Goal: Information Seeking & Learning: Learn about a topic

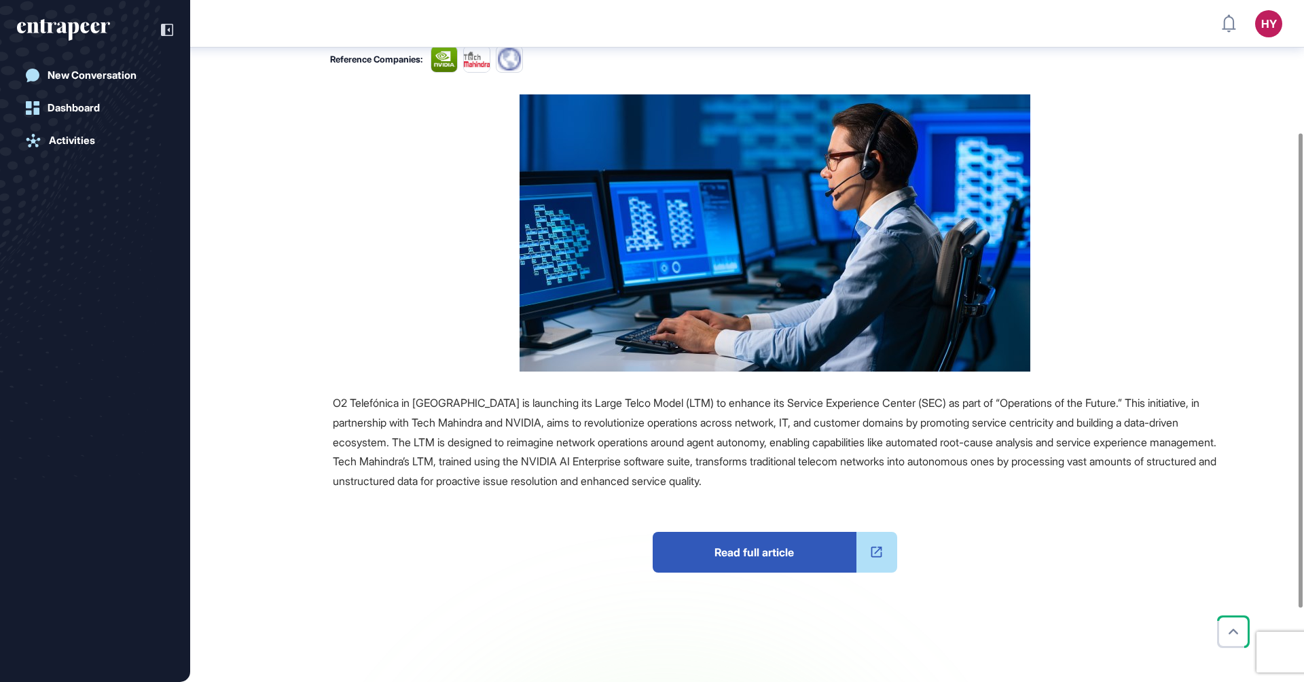
scroll to position [295, 0]
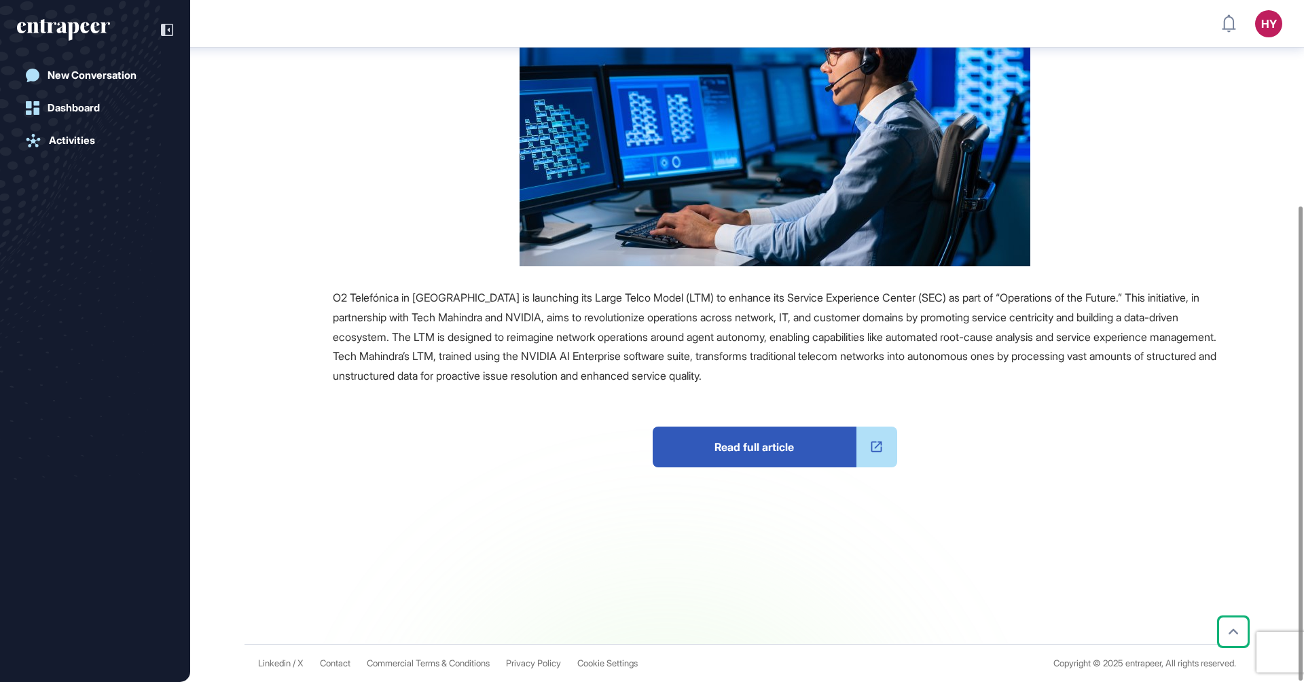
click at [708, 448] on span "Read full article" at bounding box center [755, 447] width 204 height 41
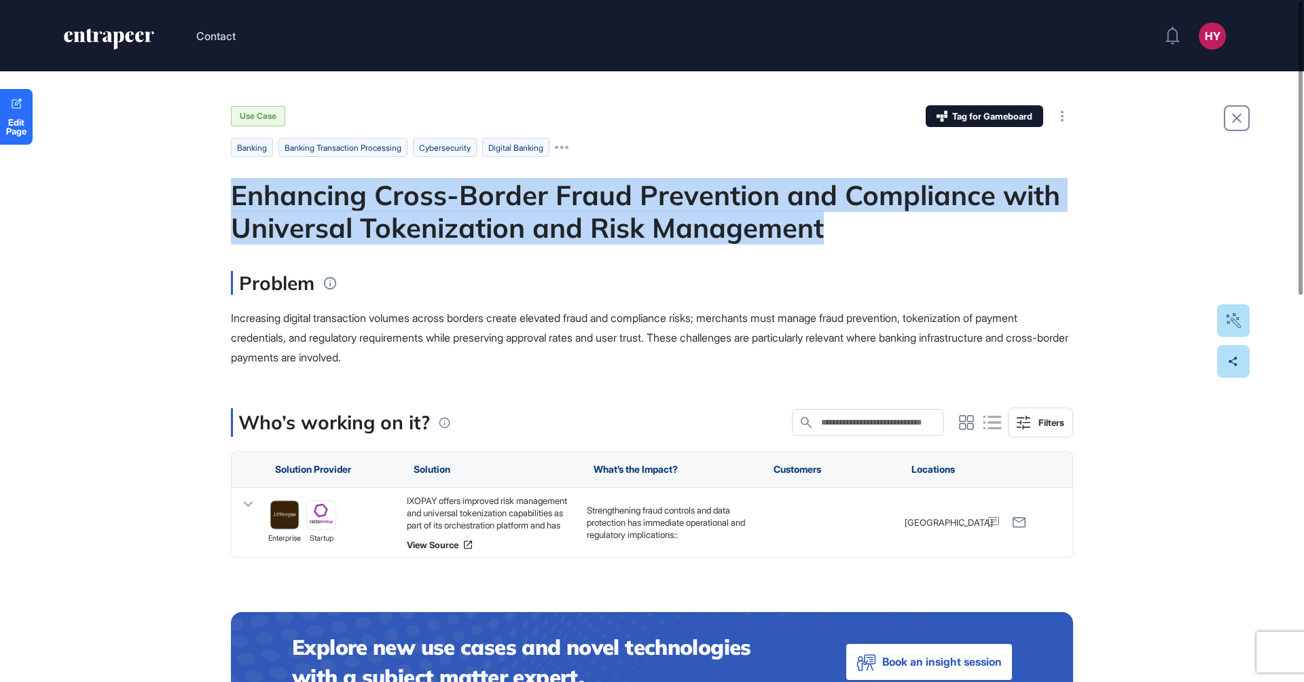
drag, startPoint x: 827, startPoint y: 224, endPoint x: 230, endPoint y: 196, distance: 597.7
click at [231, 196] on div "Enhancing Cross-Border Fraud Prevention and Compliance with Universal Tokenizat…" at bounding box center [652, 211] width 842 height 65
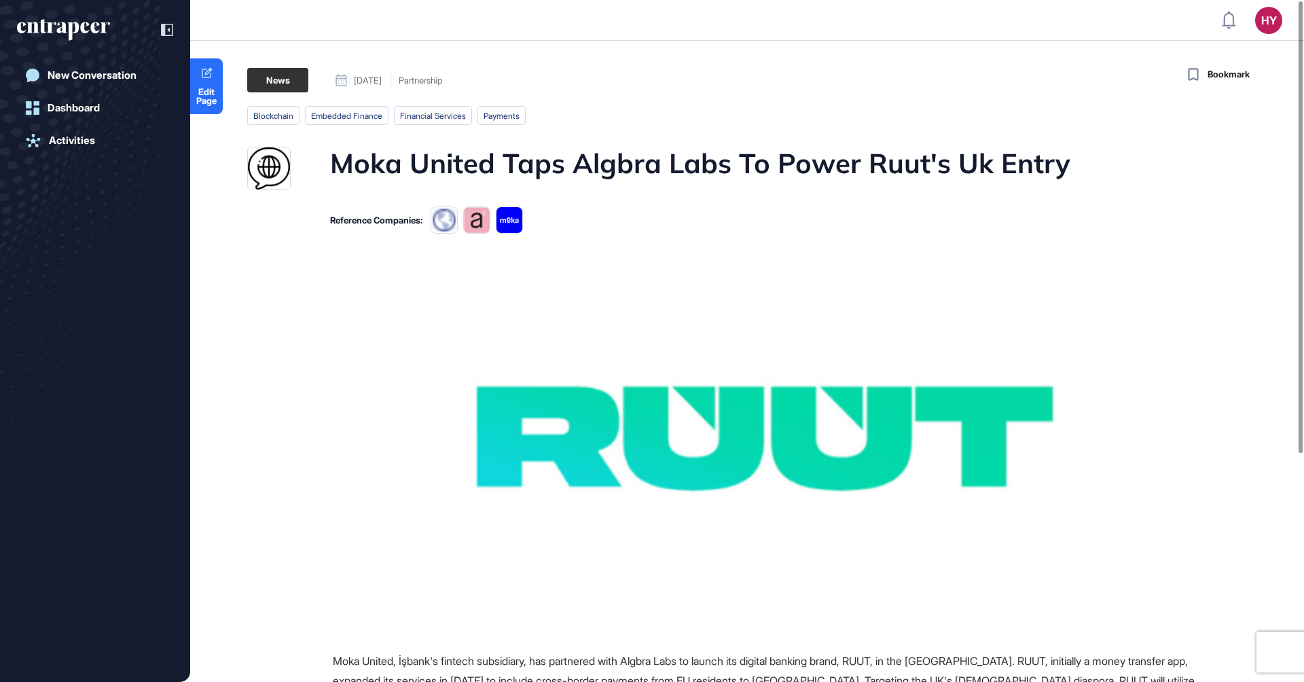
click at [558, 162] on h1 "Moka United Taps Algbra Labs To Power Ruut's Uk Entry" at bounding box center [700, 168] width 740 height 43
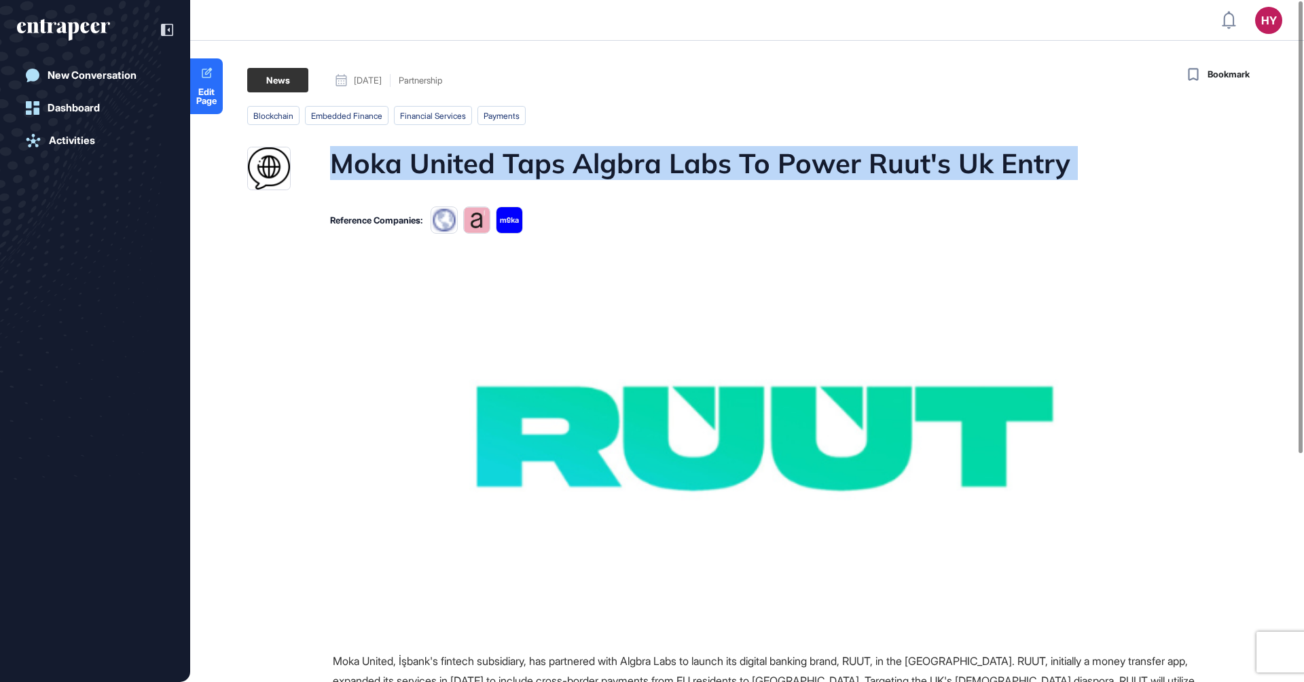
click at [558, 162] on h1 "Moka United Taps Algbra Labs To Power Ruut's Uk Entry" at bounding box center [700, 168] width 740 height 43
copy h1 "Moka United Taps Algbra Labs To Power Ruut's Uk Entry"
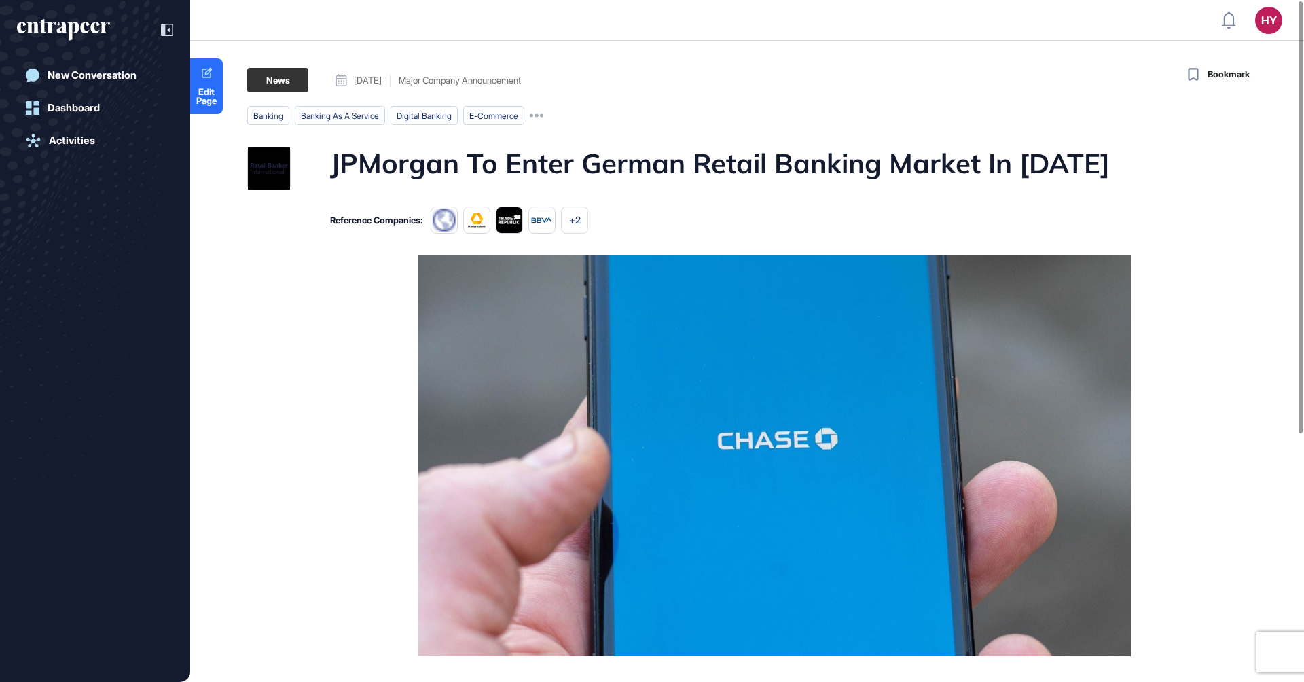
click at [605, 161] on h1 "JPMorgan To Enter German Retail Banking Market In 2026" at bounding box center [720, 168] width 780 height 43
click at [605, 162] on h1 "JPMorgan To Enter German Retail Banking Market In 2026" at bounding box center [720, 168] width 780 height 43
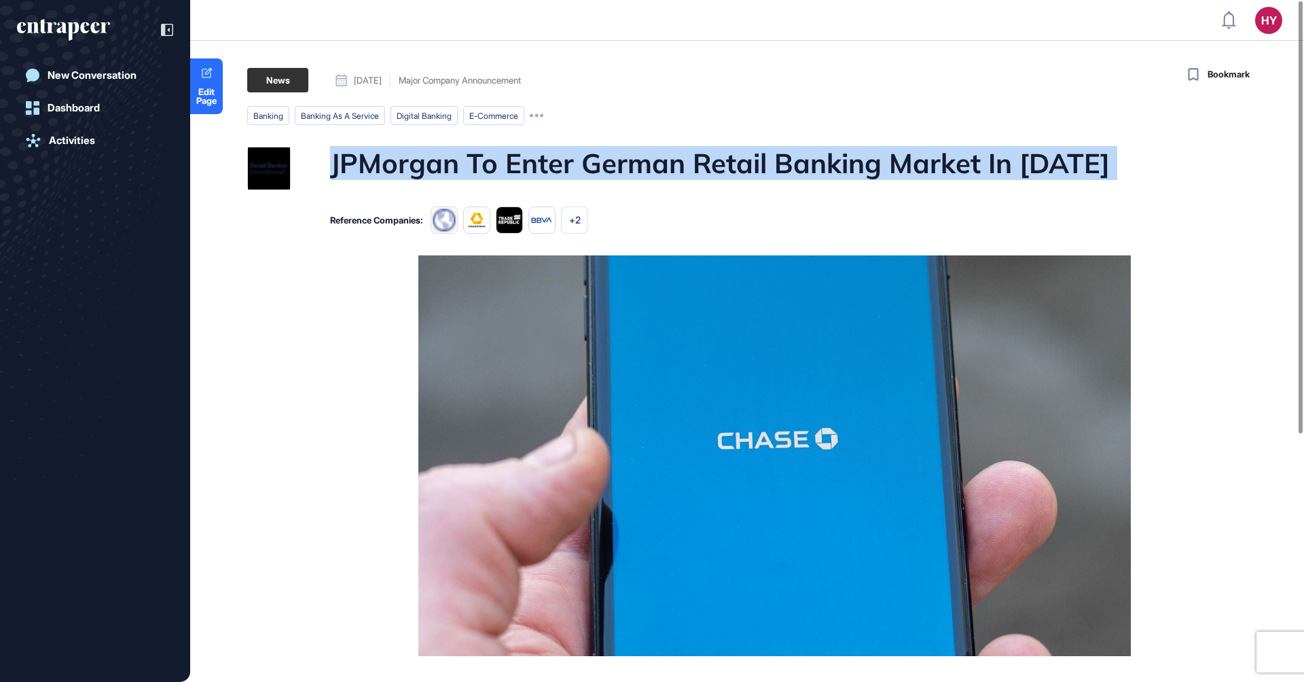
click at [605, 162] on h1 "JPMorgan To Enter German Retail Banking Market In 2026" at bounding box center [720, 168] width 780 height 43
copy h1 "JPMorgan To Enter German Retail Banking Market In 2026"
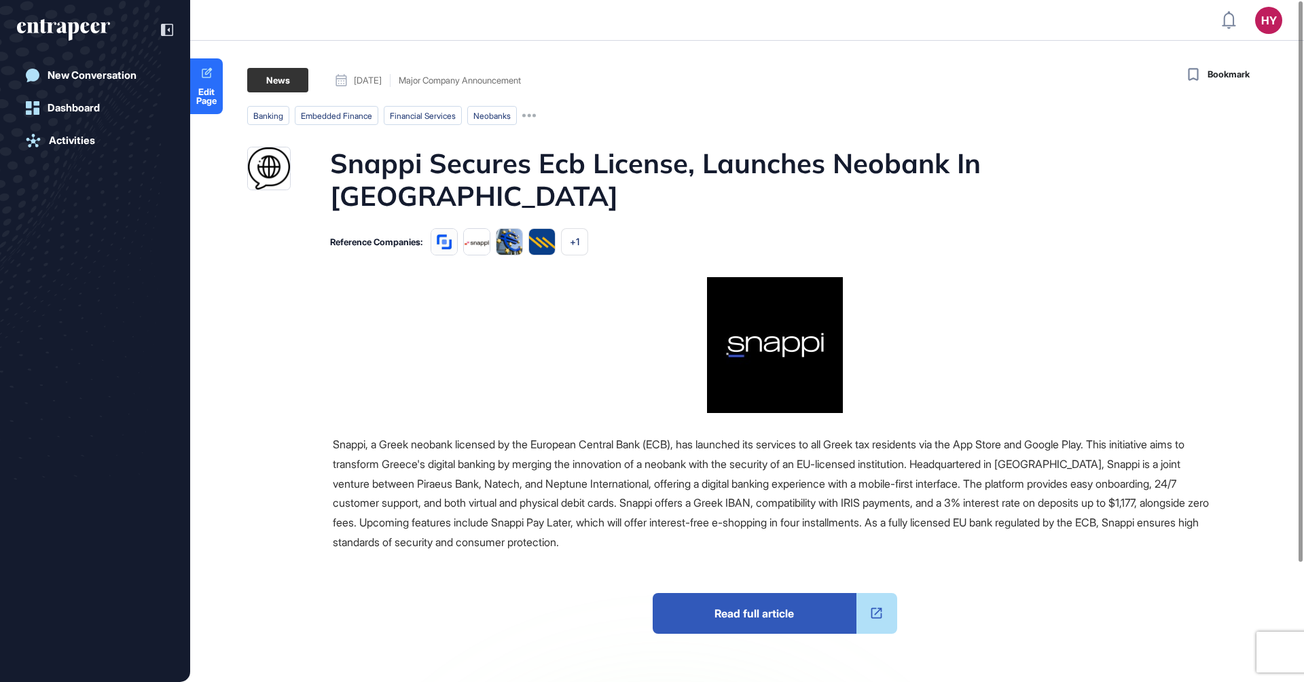
click at [502, 167] on h1 "Snappi Secures Ecb License, Launches Neobank In [GEOGRAPHIC_DATA]" at bounding box center [773, 179] width 886 height 65
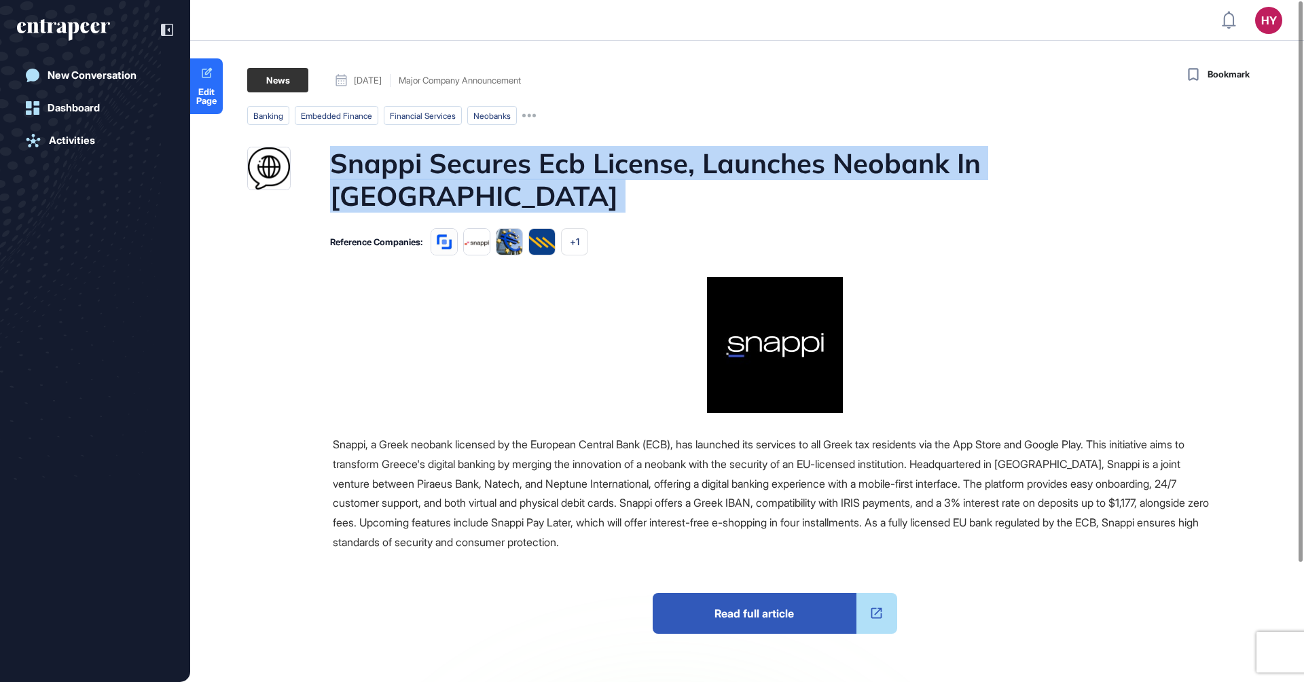
click at [502, 167] on h1 "Snappi Secures Ecb License, Launches Neobank In [GEOGRAPHIC_DATA]" at bounding box center [773, 179] width 886 height 65
copy h1 "Snappi Secures Ecb License, Launches Neobank In [GEOGRAPHIC_DATA]"
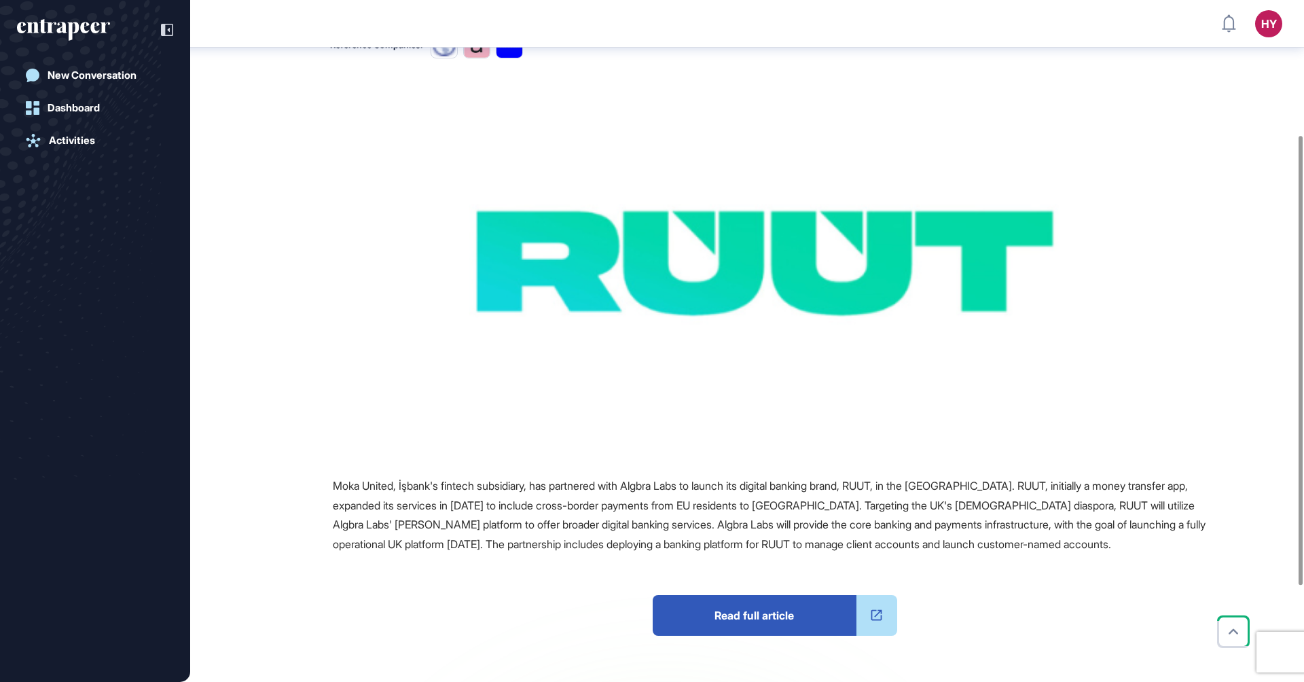
scroll to position [350, 0]
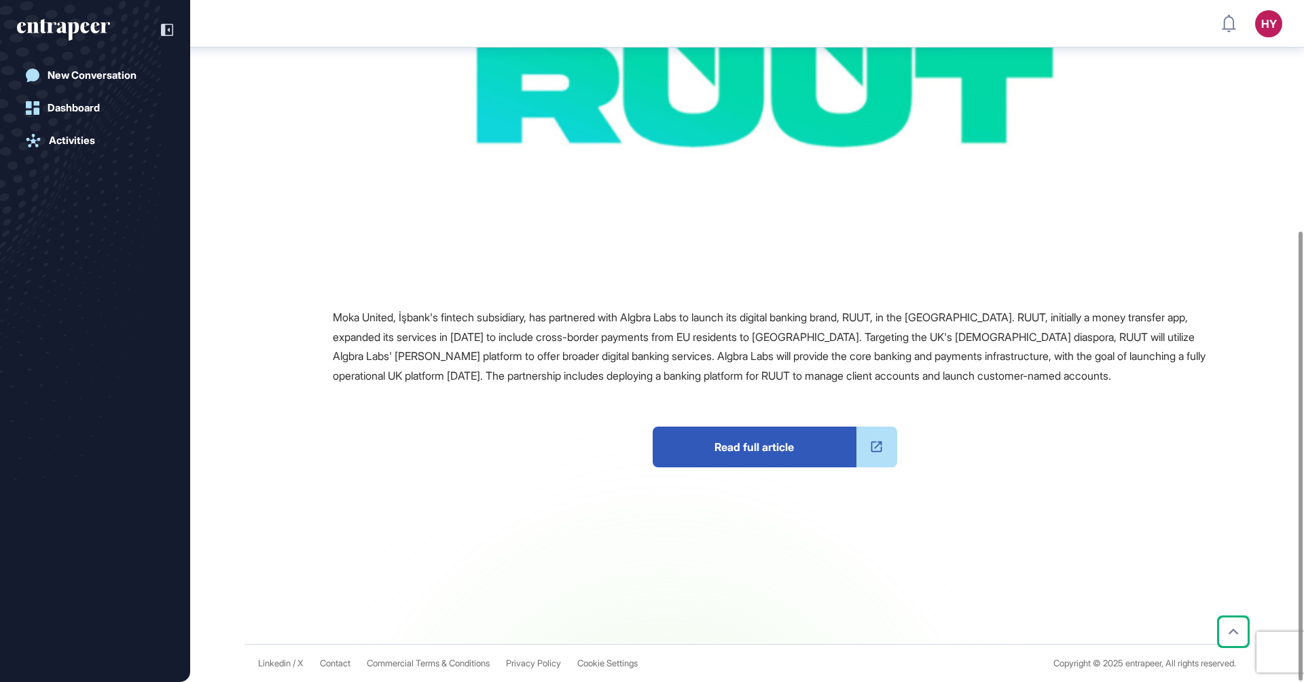
click at [711, 446] on span "Read full article" at bounding box center [755, 447] width 204 height 41
